Goal: Task Accomplishment & Management: Use online tool/utility

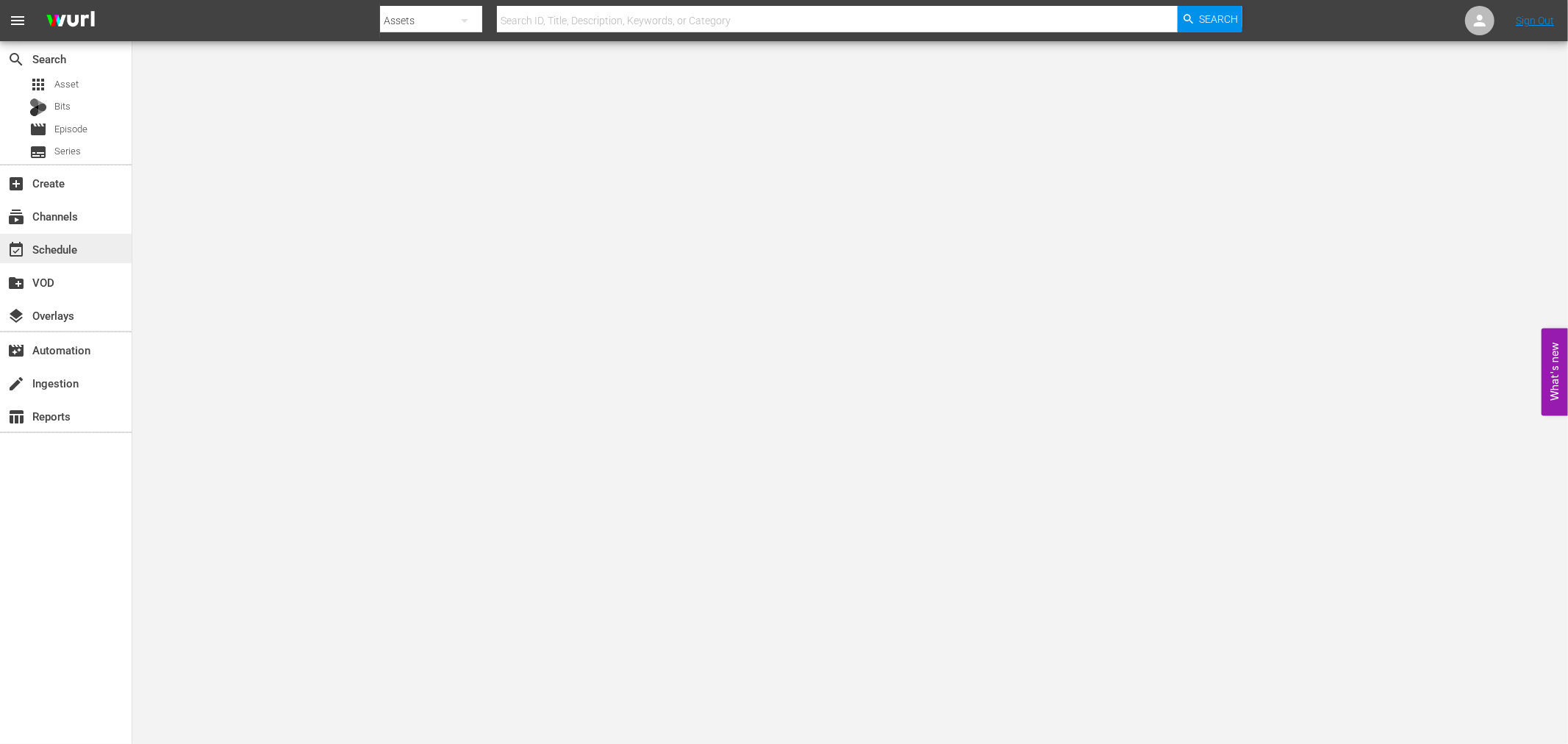
click at [45, 236] on div "event_available Schedule" at bounding box center [66, 248] width 132 height 29
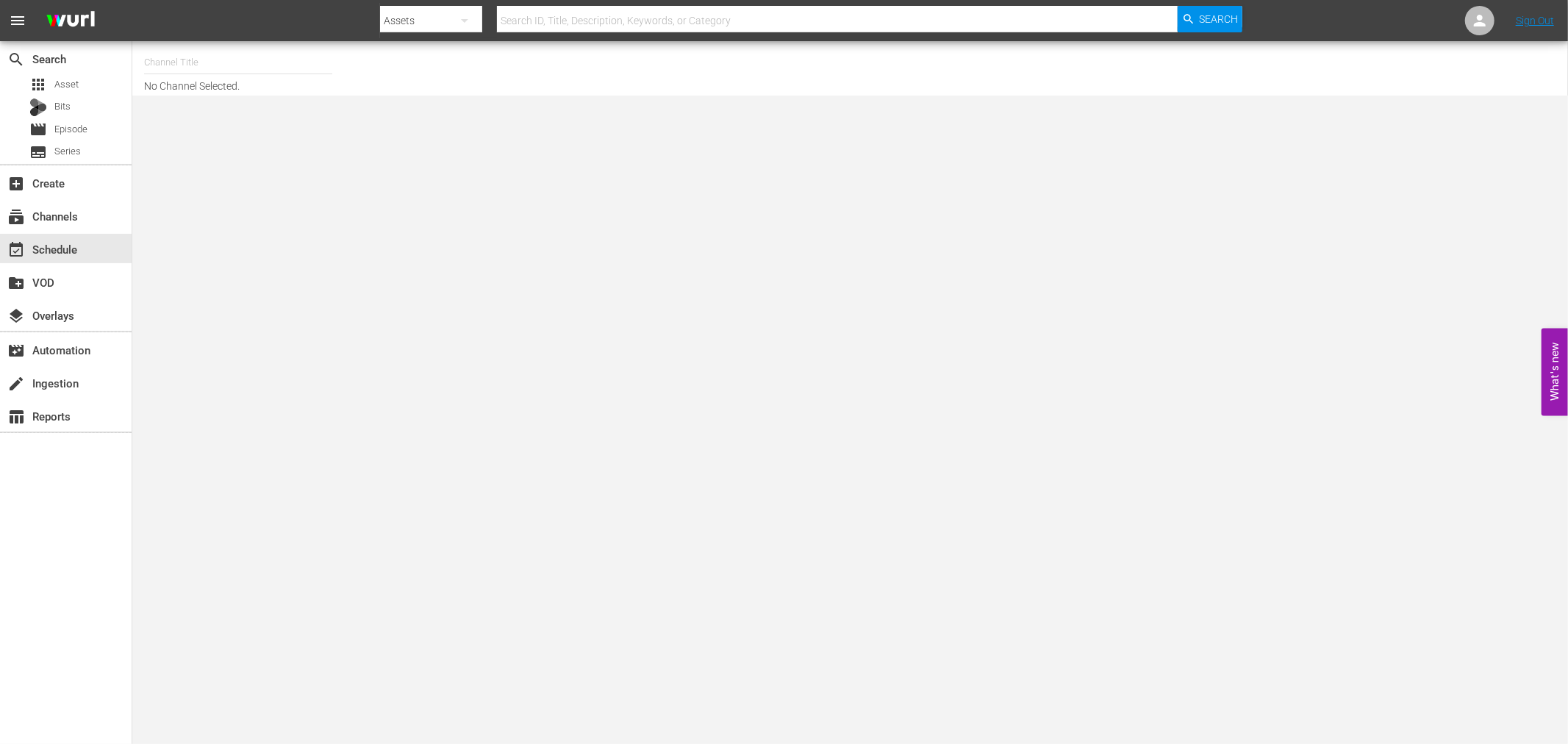
click at [173, 61] on input "text" at bounding box center [238, 62] width 188 height 35
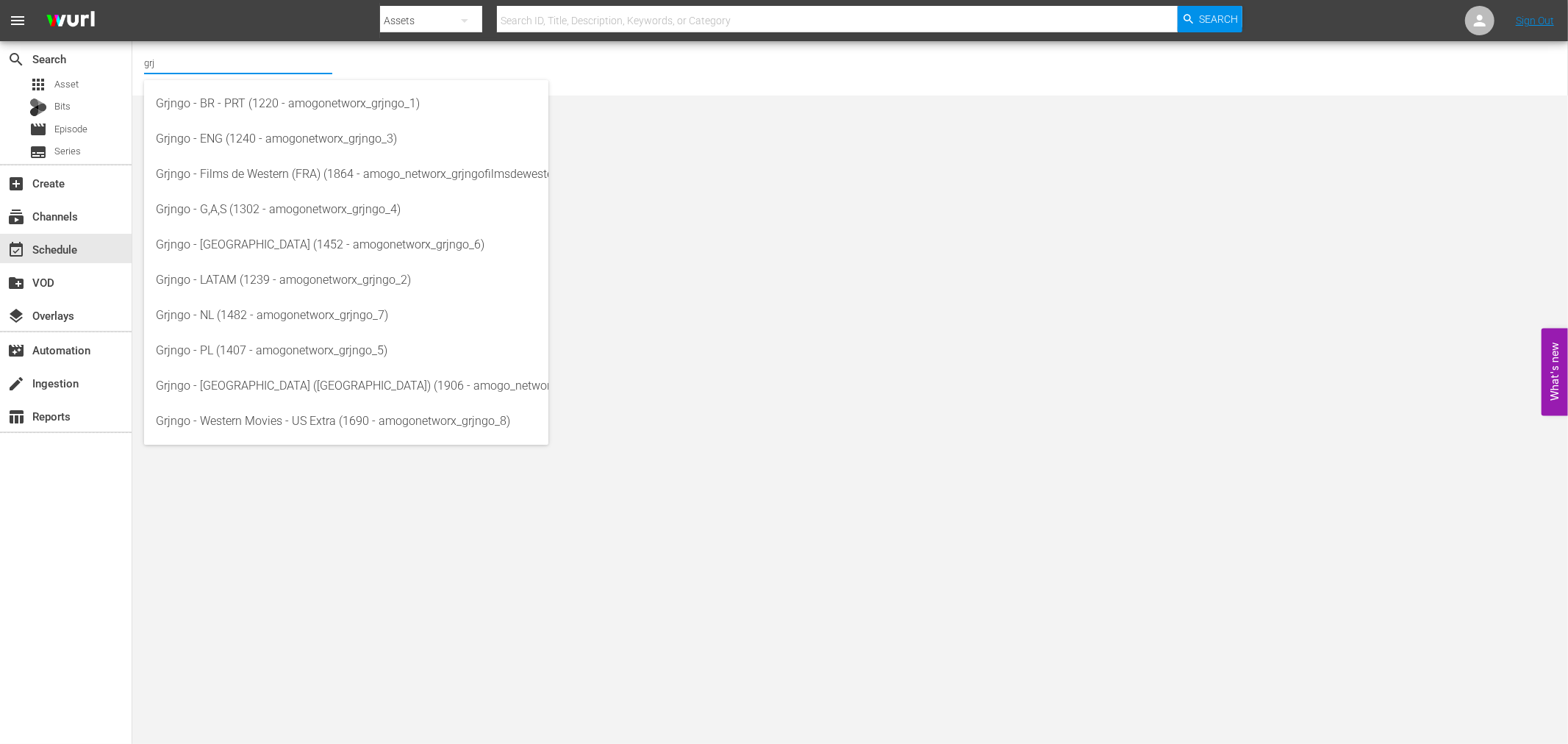
click at [172, 59] on input "grj" at bounding box center [238, 62] width 188 height 35
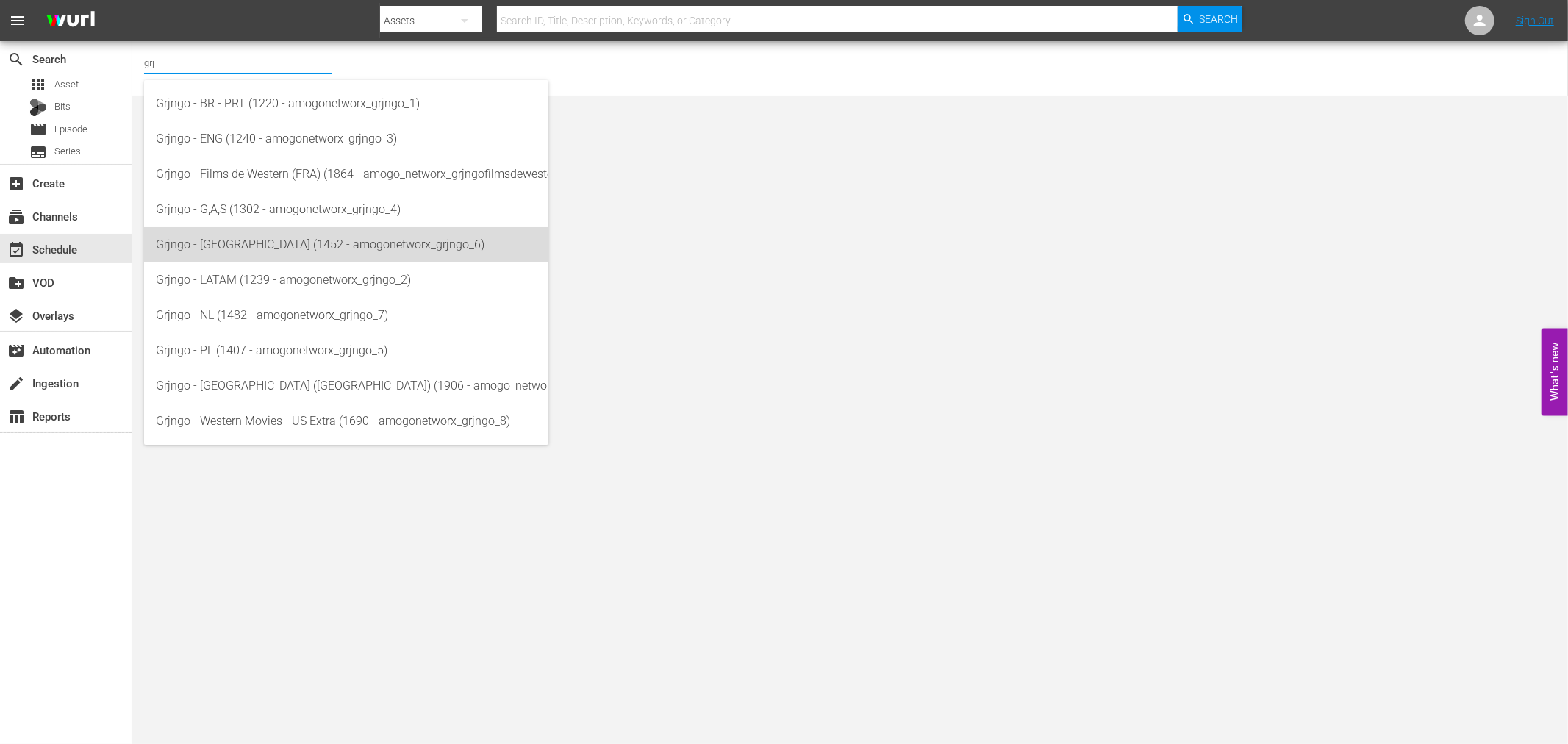
click at [252, 239] on div "Grjngo - [GEOGRAPHIC_DATA] (1452 - amogonetworx_grjngo_6)" at bounding box center [346, 245] width 381 height 35
type input "Grjngo - [GEOGRAPHIC_DATA] (1452 - amogonetworx_grjngo_6)"
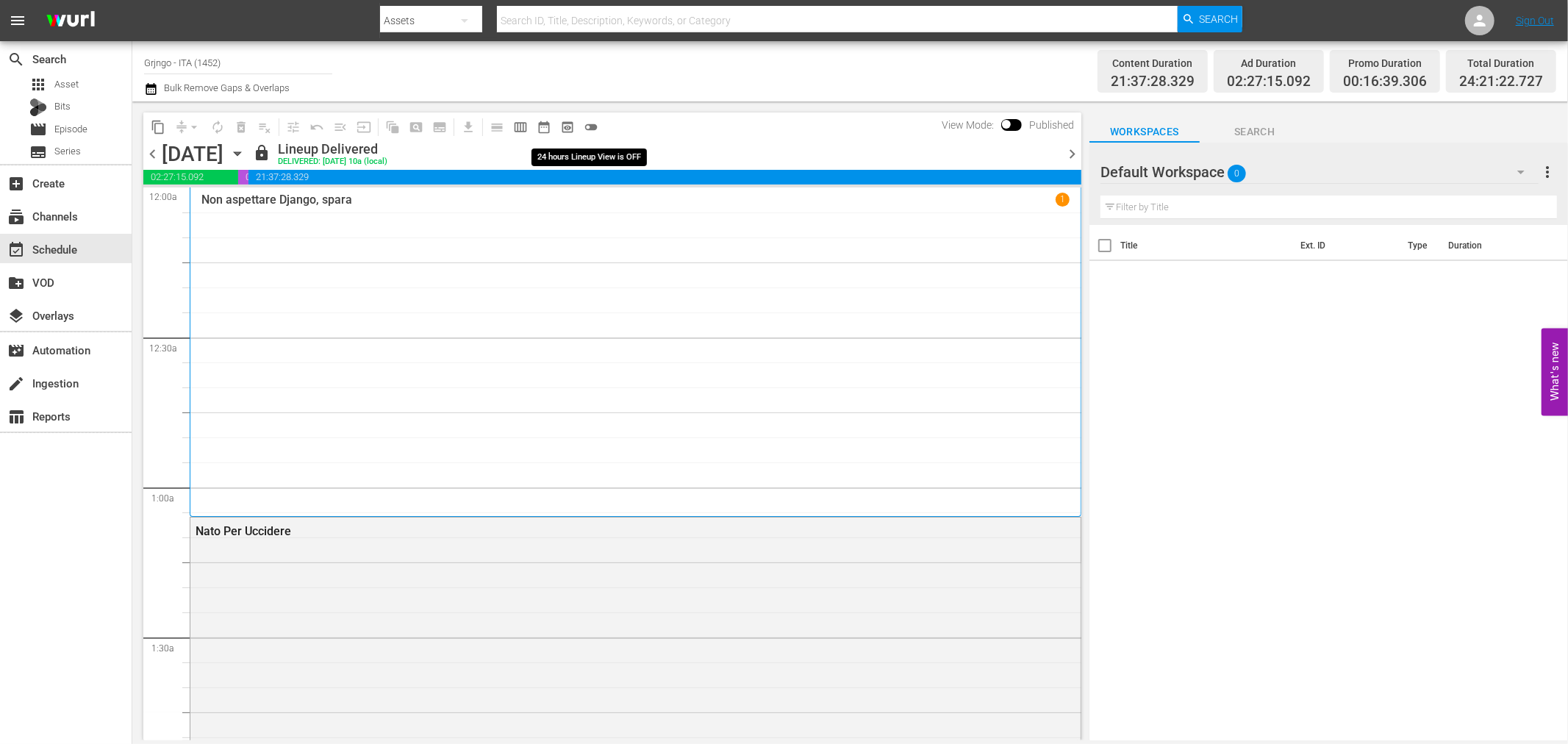
click at [592, 122] on span "toggle_off" at bounding box center [590, 127] width 15 height 15
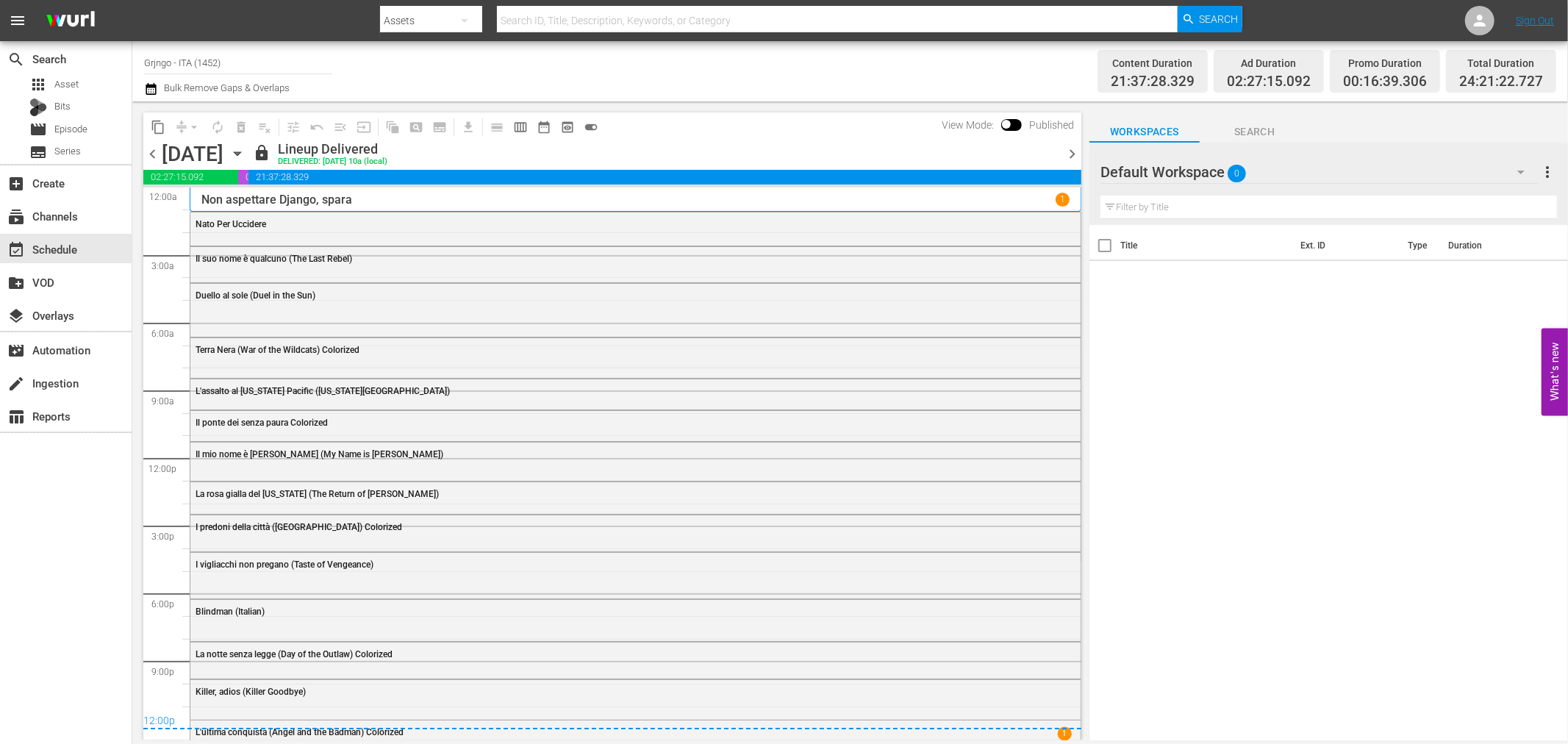
click at [1525, 171] on icon "button" at bounding box center [1521, 172] width 17 height 17
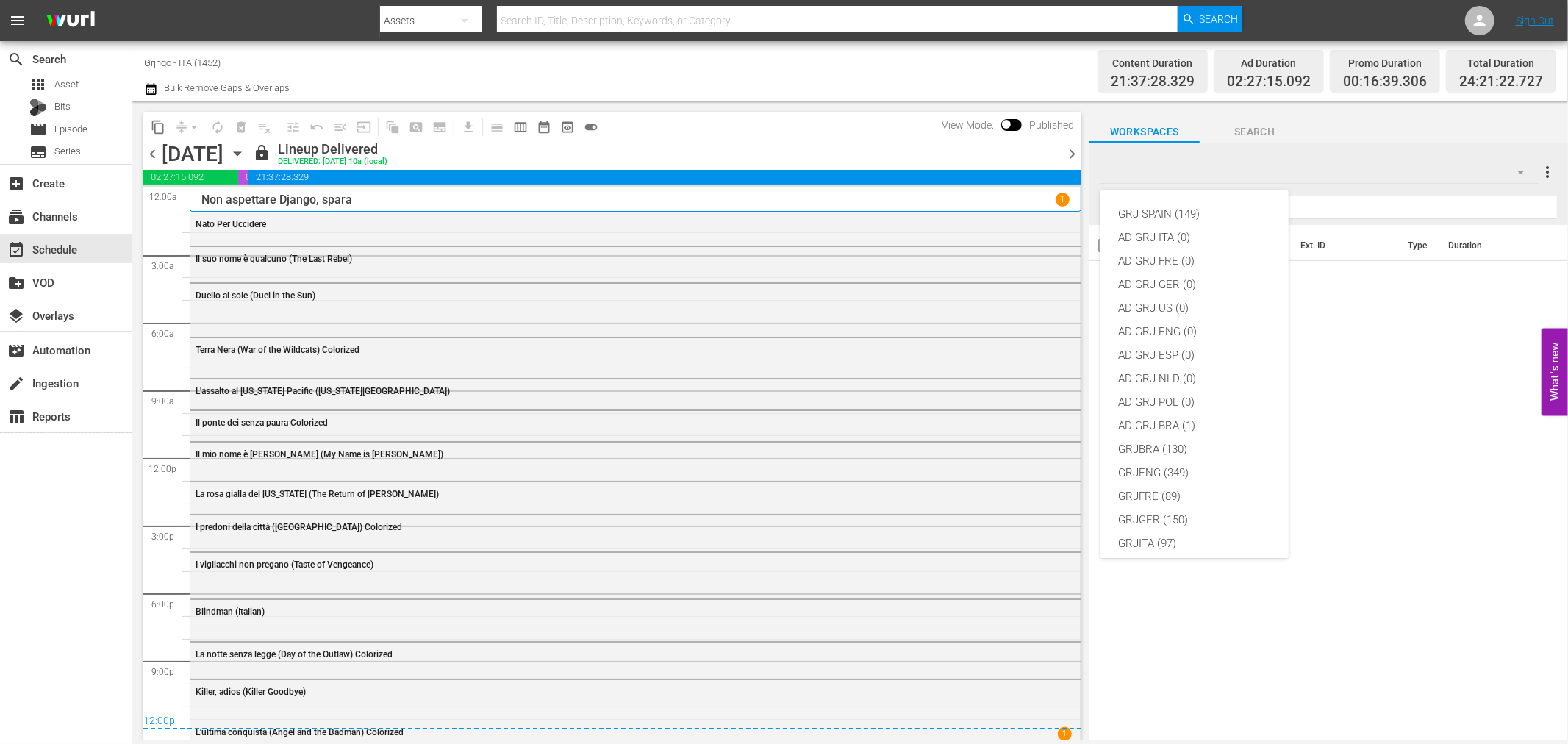
scroll to position [126, 0]
click at [1182, 416] on div "GRJITA (97)" at bounding box center [1194, 417] width 153 height 24
